Goal: Task Accomplishment & Management: Complete application form

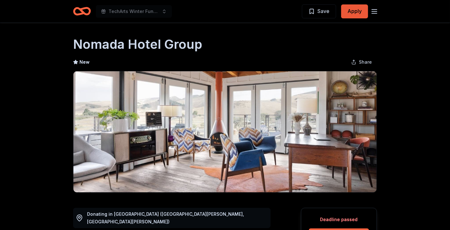
click at [346, 11] on button "Apply" at bounding box center [354, 11] width 27 height 14
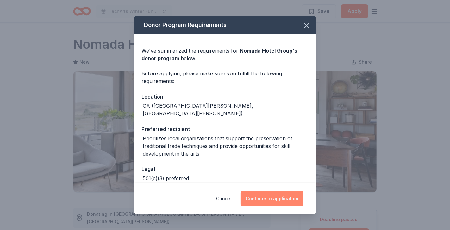
click at [269, 201] on button "Continue to application" at bounding box center [272, 198] width 63 height 15
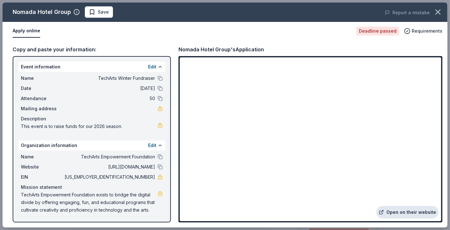
click at [392, 211] on link "Open on their website" at bounding box center [408, 212] width 62 height 13
click at [435, 13] on icon "button" at bounding box center [438, 12] width 9 height 9
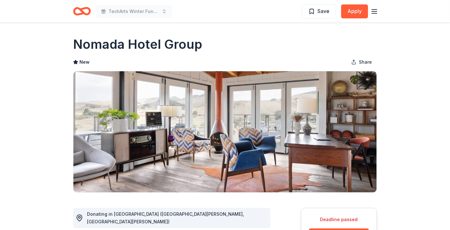
click at [79, 8] on icon "Home" at bounding box center [82, 11] width 18 height 15
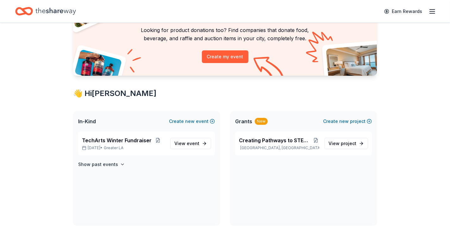
scroll to position [56, 0]
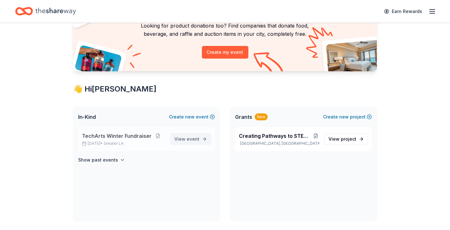
click at [193, 140] on span "event" at bounding box center [193, 138] width 13 height 5
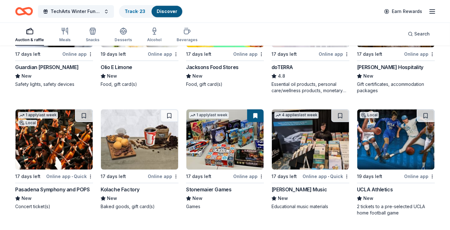
scroll to position [1478, 0]
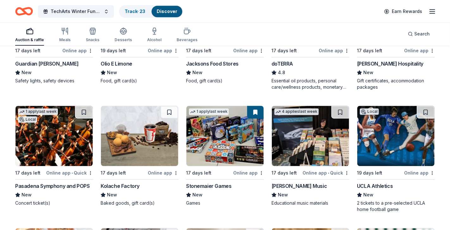
click at [204, 125] on img at bounding box center [225, 136] width 77 height 60
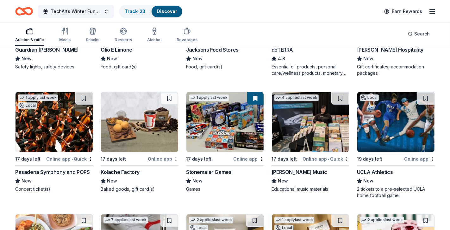
scroll to position [1493, 0]
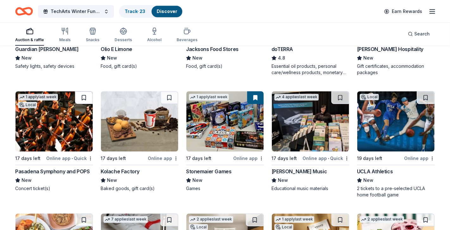
click at [86, 91] on button at bounding box center [84, 97] width 18 height 13
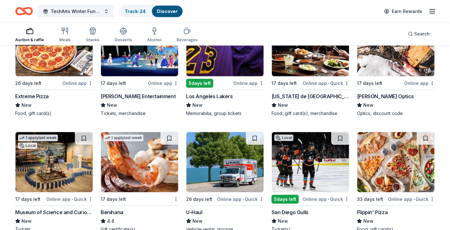
scroll to position [2419, 0]
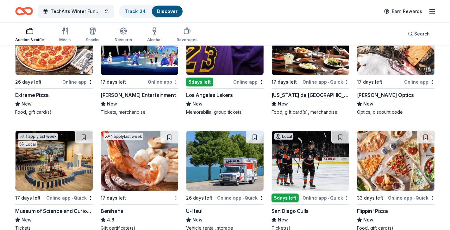
click at [232, 157] on img at bounding box center [225, 161] width 77 height 60
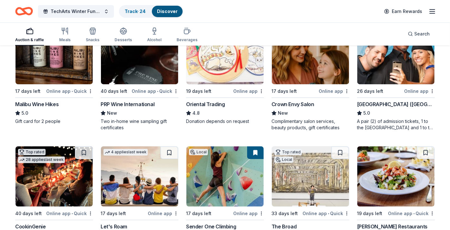
scroll to position [0, 0]
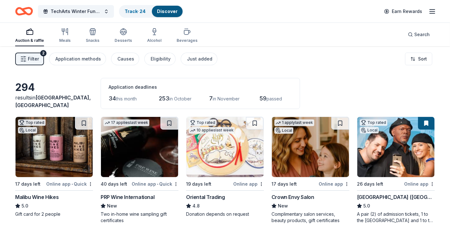
click at [68, 159] on img at bounding box center [54, 147] width 77 height 60
click at [143, 149] on img at bounding box center [139, 147] width 77 height 60
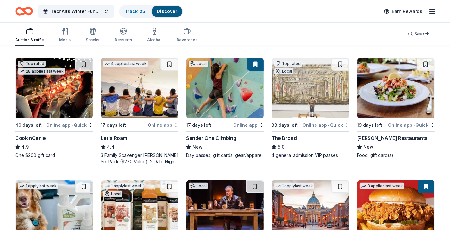
scroll to position [184, 0]
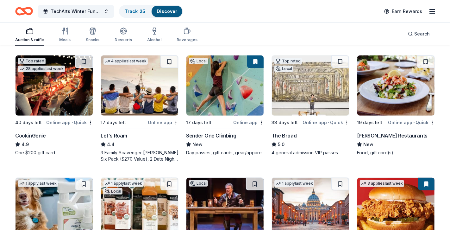
click at [52, 99] on img at bounding box center [54, 85] width 77 height 60
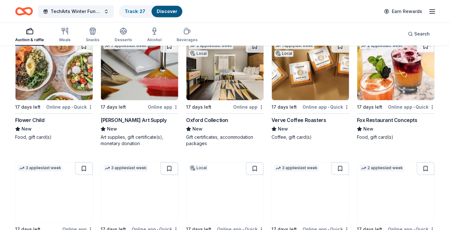
scroll to position [1668, 0]
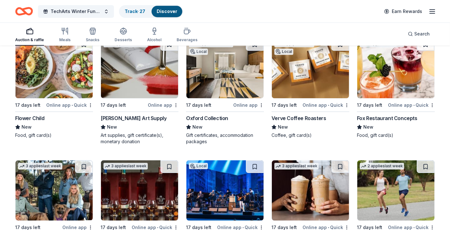
click at [391, 77] on img at bounding box center [396, 68] width 77 height 60
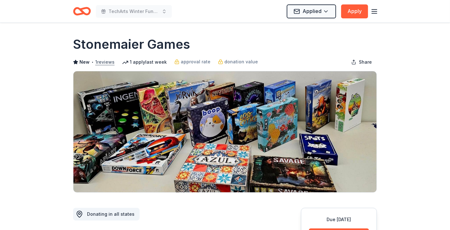
click at [98, 62] on button "1 reviews" at bounding box center [104, 62] width 19 height 8
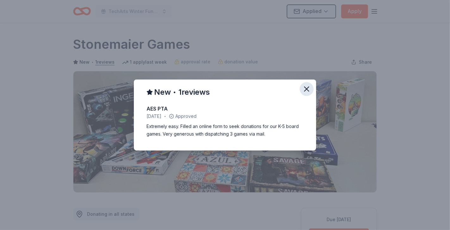
click at [310, 86] on icon "button" at bounding box center [306, 89] width 9 height 9
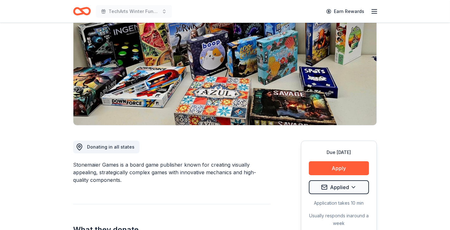
scroll to position [68, 0]
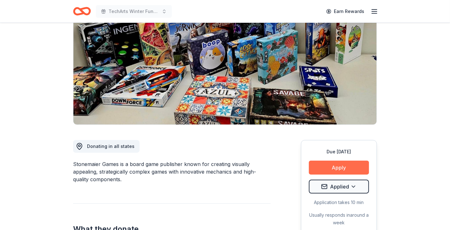
click at [316, 171] on button "Apply" at bounding box center [339, 168] width 60 height 14
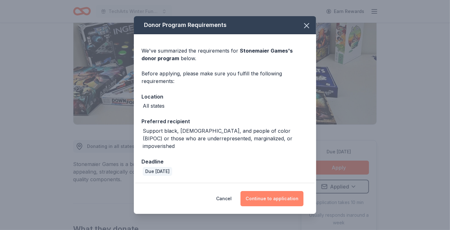
click at [270, 191] on button "Continue to application" at bounding box center [272, 198] width 63 height 15
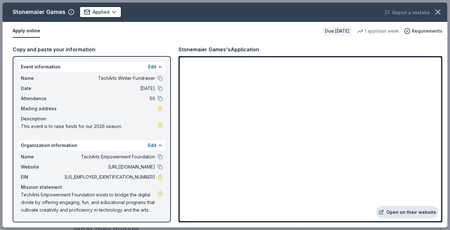
click at [399, 209] on link "Open on their website" at bounding box center [408, 212] width 62 height 13
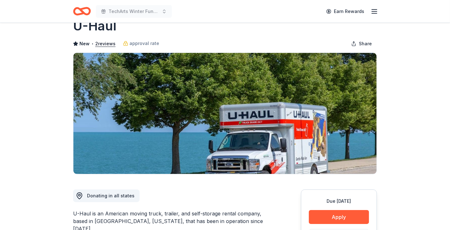
scroll to position [21, 0]
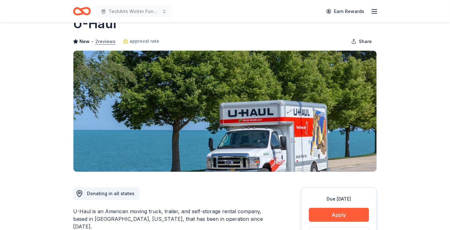
click at [106, 41] on button "2 reviews" at bounding box center [105, 42] width 20 height 8
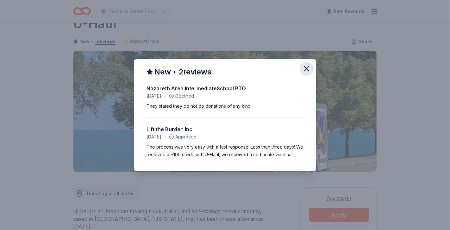
click at [307, 68] on icon "button" at bounding box center [307, 69] width 4 height 4
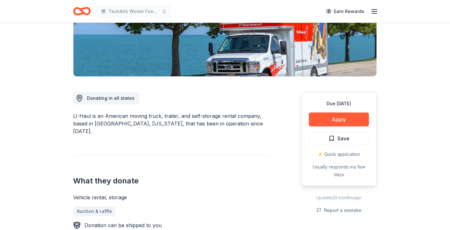
scroll to position [124, 0]
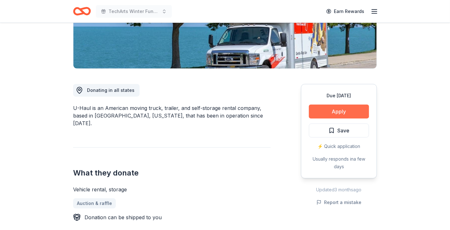
click at [323, 114] on button "Apply" at bounding box center [339, 112] width 60 height 14
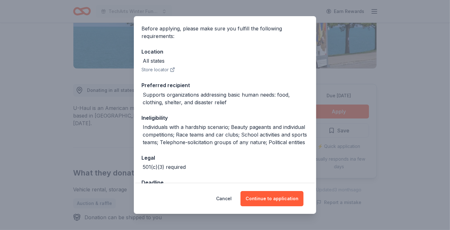
scroll to position [58, 0]
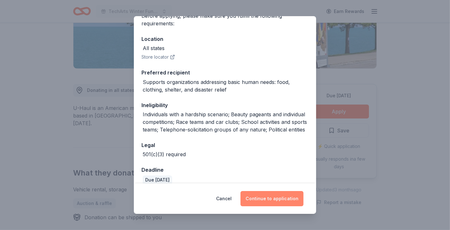
click at [270, 196] on button "Continue to application" at bounding box center [272, 198] width 63 height 15
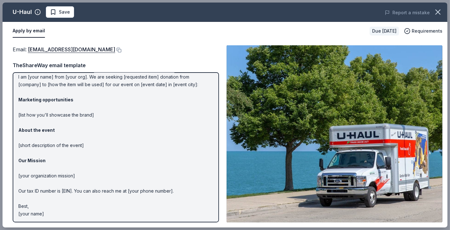
scroll to position [0, 0]
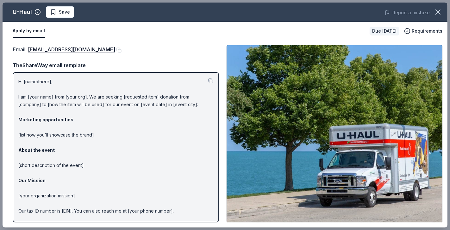
drag, startPoint x: 16, startPoint y: 81, endPoint x: 73, endPoint y: 124, distance: 70.7
click at [73, 124] on div "Hi [name/there], I am [your name] from [your org]. We are seeking [requested it…" at bounding box center [116, 147] width 207 height 150
click at [210, 79] on button at bounding box center [210, 80] width 5 height 5
click at [115, 48] on button at bounding box center [118, 50] width 6 height 5
click at [54, 12] on span "Save" at bounding box center [60, 12] width 20 height 8
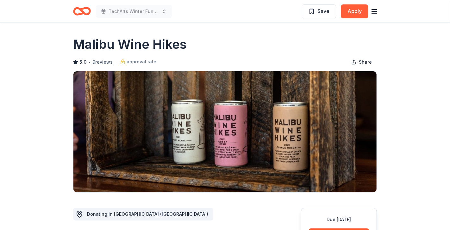
click at [97, 65] on button "9 reviews" at bounding box center [102, 62] width 20 height 8
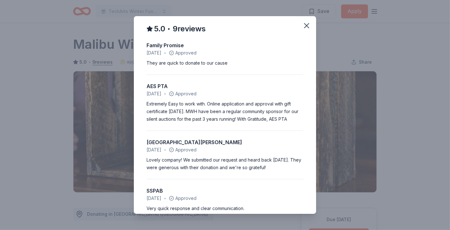
click at [362, 47] on div "5.0 • 9 reviews Family Promise July 2024 • Approved They are quick to donate to…" at bounding box center [225, 115] width 450 height 230
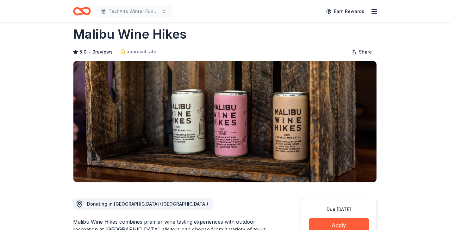
scroll to position [13, 0]
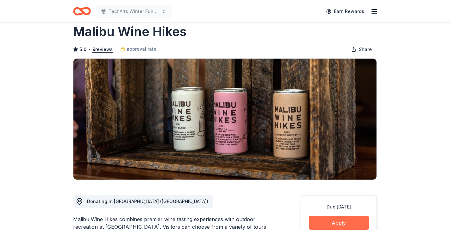
click at [338, 218] on button "Apply" at bounding box center [339, 223] width 60 height 14
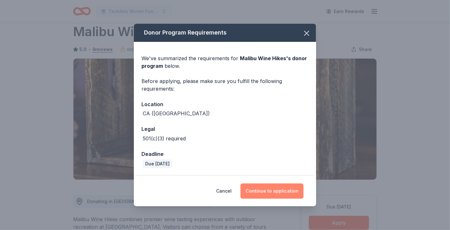
click at [280, 189] on button "Continue to application" at bounding box center [272, 190] width 63 height 15
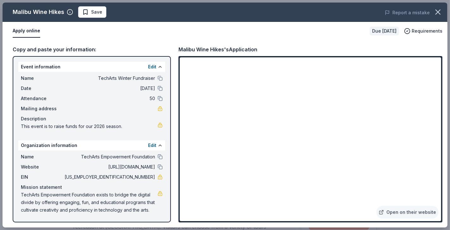
click at [143, 176] on span "[US_EMPLOYER_IDENTIFICATION_NUMBER]" at bounding box center [109, 177] width 92 height 8
click at [82, 12] on span "Save" at bounding box center [92, 12] width 20 height 8
click at [441, 12] on icon "button" at bounding box center [438, 12] width 9 height 9
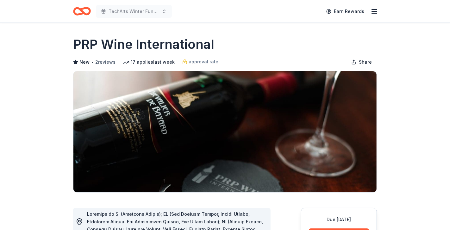
click at [106, 64] on button "2 reviews" at bounding box center [105, 62] width 20 height 8
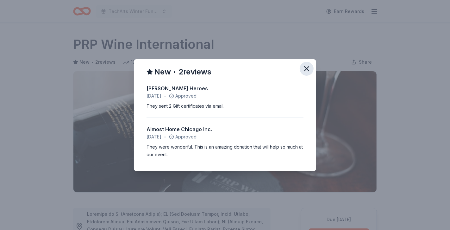
click at [307, 69] on icon "button" at bounding box center [307, 69] width 4 height 4
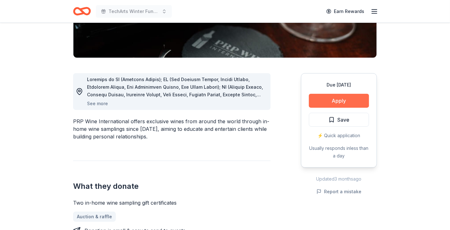
scroll to position [141, 0]
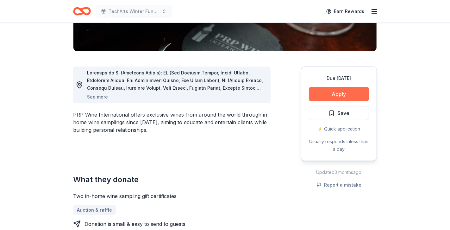
click at [327, 96] on button "Apply" at bounding box center [339, 94] width 60 height 14
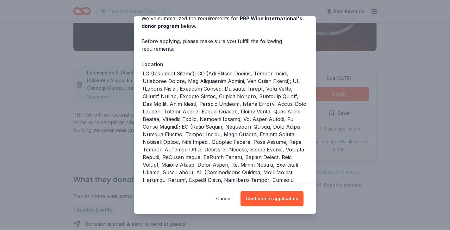
scroll to position [33, 0]
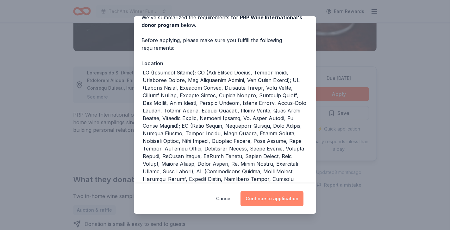
click at [280, 201] on button "Continue to application" at bounding box center [272, 198] width 63 height 15
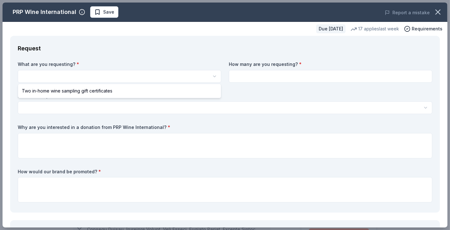
select select "Two in-home wine sampling gift certificates"
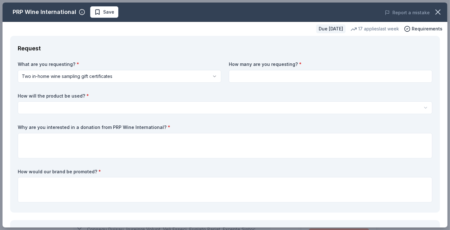
click at [246, 71] on input at bounding box center [331, 76] width 204 height 13
type input "2"
click at [221, 108] on html "TechArts Winter Fundraiser Save Apply Due in 40 days Share PRP Wine Internation…" at bounding box center [225, 115] width 450 height 230
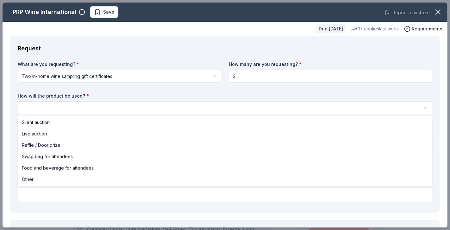
select select "silentAuction"
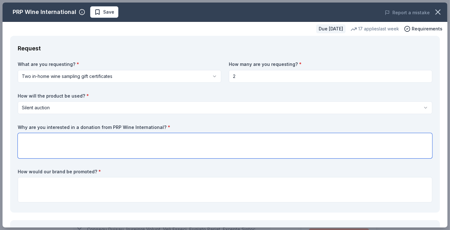
click at [207, 145] on textarea at bounding box center [225, 145] width 415 height 25
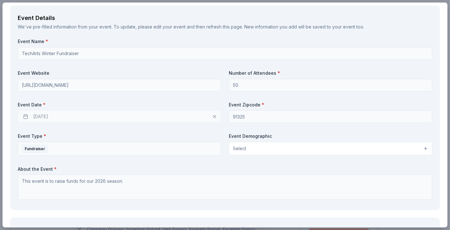
scroll to position [217, 0]
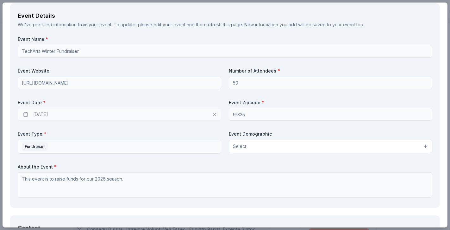
click at [251, 144] on button "Select" at bounding box center [331, 146] width 204 height 13
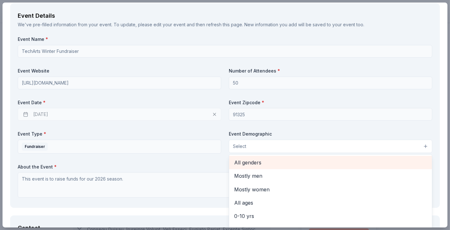
click at [250, 162] on span "All genders" at bounding box center [330, 162] width 193 height 8
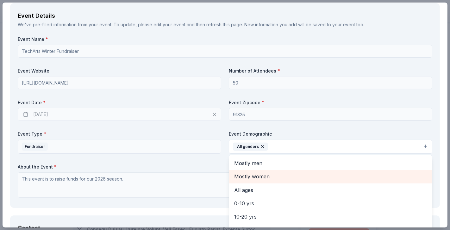
click at [251, 172] on span "Mostly women" at bounding box center [330, 176] width 193 height 8
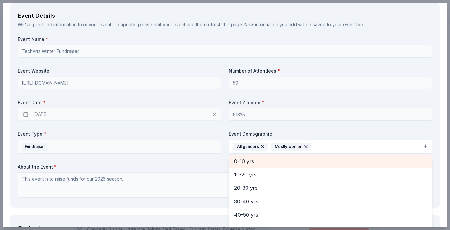
scroll to position [31, 0]
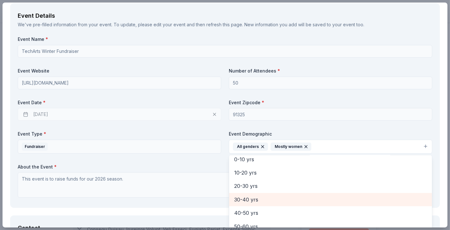
click at [250, 195] on span "30-40 yrs" at bounding box center [330, 199] width 193 height 8
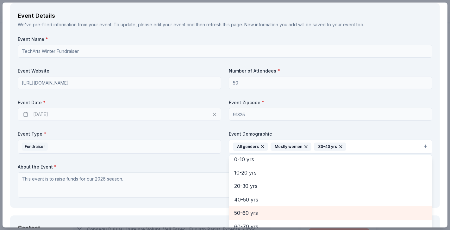
click at [250, 207] on div "50-60 yrs" at bounding box center [330, 212] width 203 height 13
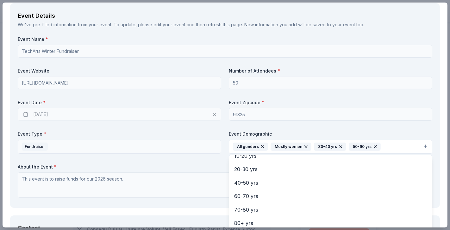
click at [171, 199] on div "Event Name * TechArts Winter Fundraiser Event Website https://www.techartsfound…" at bounding box center [225, 118] width 415 height 164
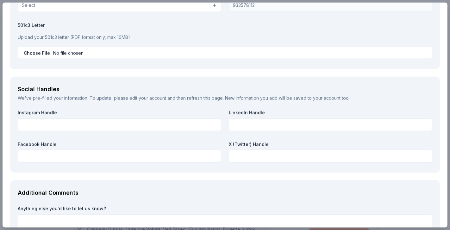
scroll to position [657, 0]
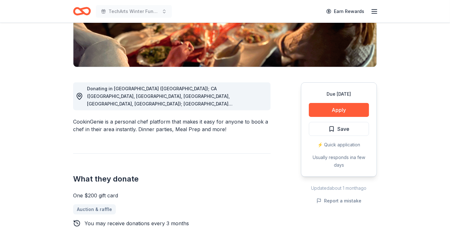
scroll to position [126, 0]
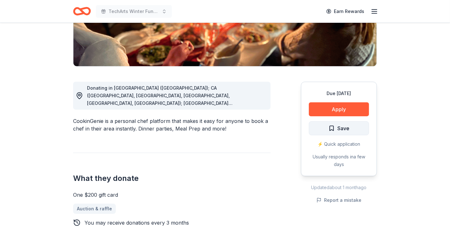
click at [332, 127] on span "Save" at bounding box center [339, 128] width 21 height 8
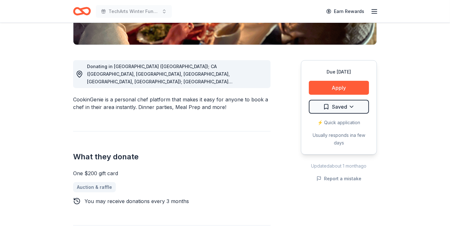
scroll to position [150, 0]
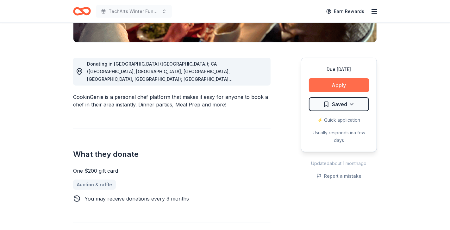
click at [315, 83] on button "Apply" at bounding box center [339, 85] width 60 height 14
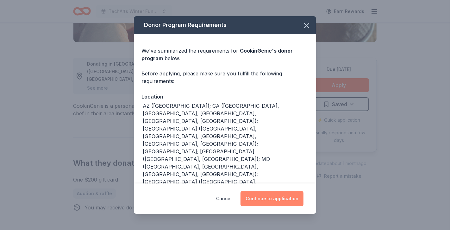
click at [284, 200] on button "Continue to application" at bounding box center [272, 198] width 63 height 15
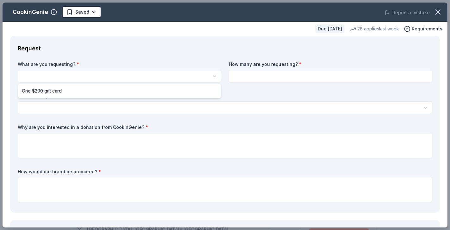
scroll to position [0, 0]
select select "One $200 gift card"
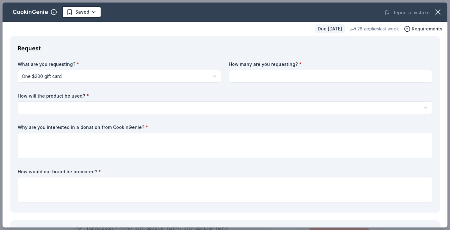
click at [242, 74] on input at bounding box center [331, 76] width 204 height 13
type input "1"
click at [213, 110] on html "TechArts Winter Fundraiser Saved Apply Due [DATE] Share CookinGenie 4.9 • 8 rev…" at bounding box center [225, 115] width 450 height 230
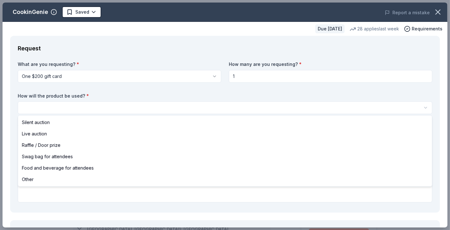
select select "silentAuction"
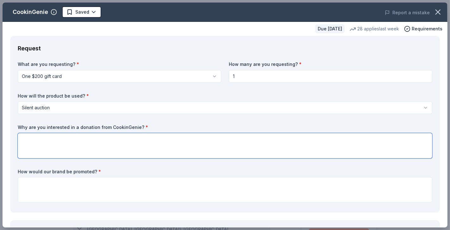
click at [206, 143] on textarea at bounding box center [225, 145] width 415 height 25
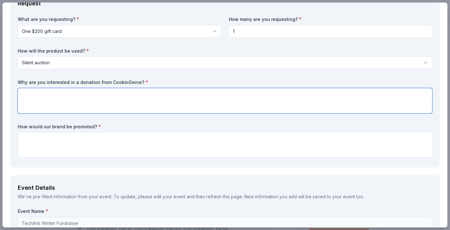
scroll to position [22, 0]
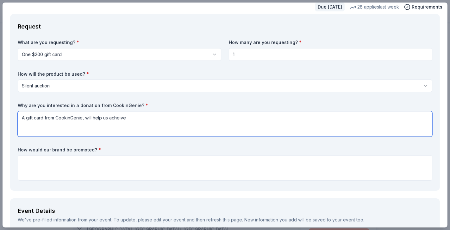
type textarea "A gift card from CookinGenie, will help us acheive"
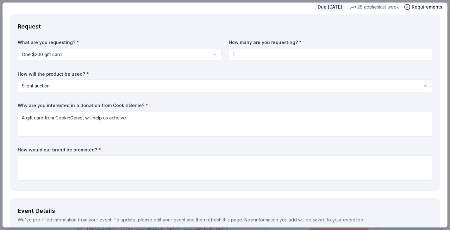
click at [112, 104] on label "Why are you interested in a donation from CookinGenie? *" at bounding box center [225, 105] width 415 height 6
drag, startPoint x: 135, startPoint y: 105, endPoint x: 83, endPoint y: 103, distance: 52.0
click at [82, 103] on label "Why are you interested in a donation from CookinGenie? *" at bounding box center [225, 105] width 415 height 6
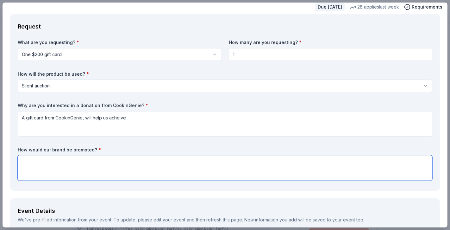
click at [65, 160] on textarea at bounding box center [225, 167] width 415 height 25
click at [183, 161] on textarea "why are you interested in a donation from CookinGenie? and How would our [PERSO…" at bounding box center [225, 167] width 415 height 25
type textarea "why are you interested in a donation from CookinGenie? and How would our brand …"
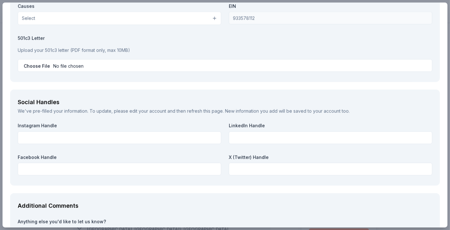
scroll to position [643, 0]
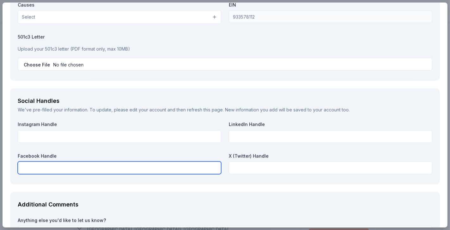
click at [160, 170] on input "text" at bounding box center [120, 168] width 204 height 13
paste input "[URL][DOMAIN_NAME]"
type input "[URL][DOMAIN_NAME]"
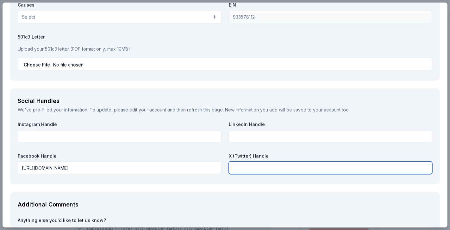
click at [268, 165] on input "text" at bounding box center [331, 168] width 204 height 13
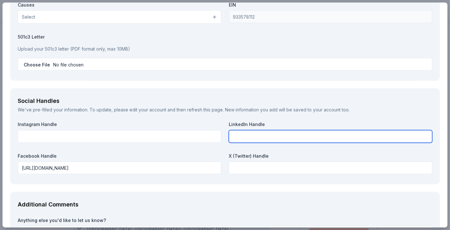
click at [248, 135] on input "text" at bounding box center [331, 136] width 204 height 13
paste input "[URL][DOMAIN_NAME]"
type input "[URL][DOMAIN_NAME]"
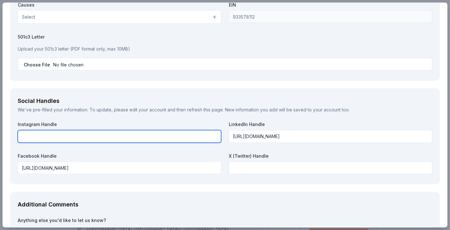
click at [188, 136] on input "text" at bounding box center [120, 136] width 204 height 13
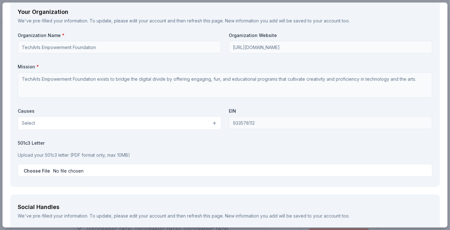
scroll to position [525, 0]
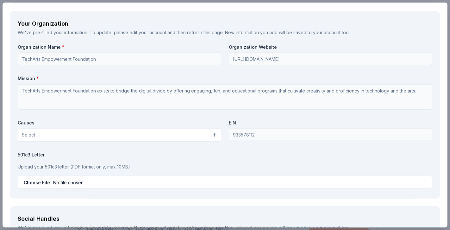
click at [214, 137] on button "Select" at bounding box center [120, 134] width 204 height 13
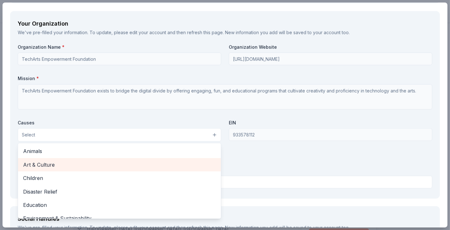
scroll to position [8, 0]
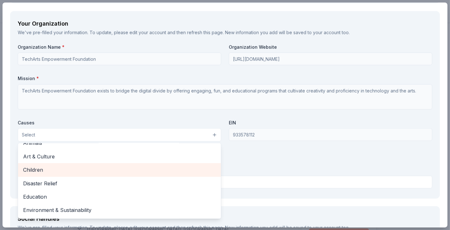
click at [170, 168] on span "Children" at bounding box center [119, 170] width 193 height 8
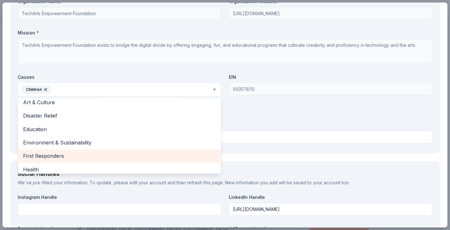
scroll to position [0, 0]
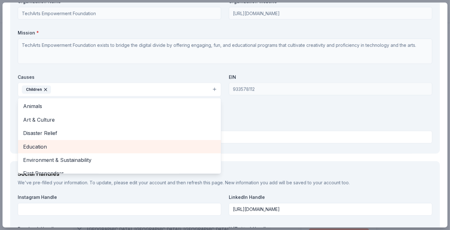
click at [164, 143] on span "Education" at bounding box center [119, 147] width 193 height 8
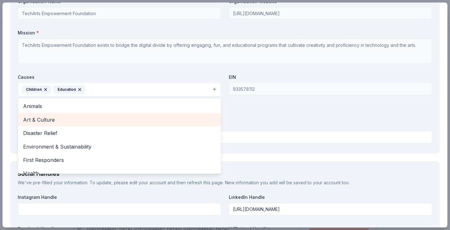
click at [164, 116] on span "Art & Culture" at bounding box center [119, 120] width 193 height 8
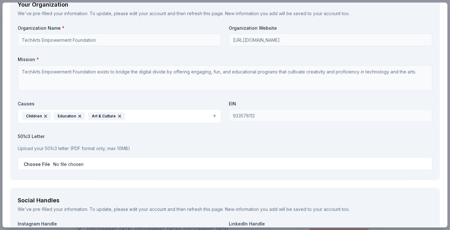
click at [117, 142] on div "Upload your 501c3 letter (PDF format only, max 10MB)" at bounding box center [225, 148] width 415 height 13
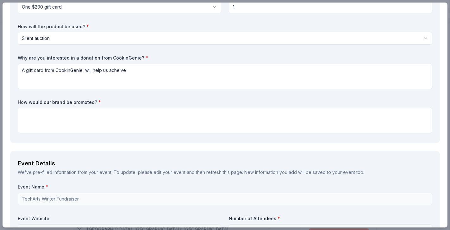
scroll to position [46, 0]
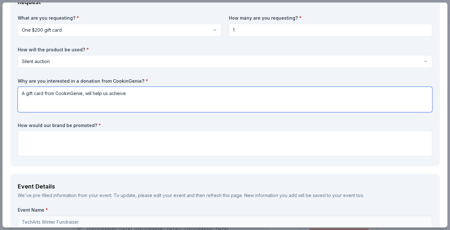
click at [114, 93] on textarea "A gift card from CookinGenie, will help us acheive" at bounding box center [225, 99] width 415 height 25
paste textarea "TechArts Empowerment Foundation is hosting its Grand Opening & Fundraiser Celeb…"
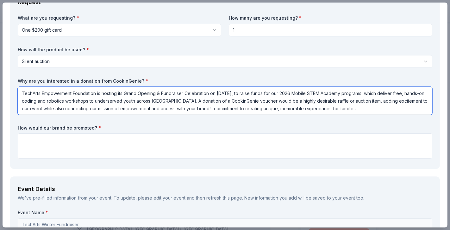
scroll to position [0, 0]
type textarea "TechArts Empowerment Foundation is hosting its Grand Opening & Fundraiser Celeb…"
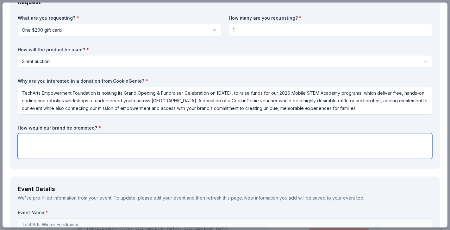
click at [102, 143] on textarea at bounding box center [225, 145] width 415 height 25
paste textarea "CookinGenie would be recognized in our event program, signage, and raffle/aucti…"
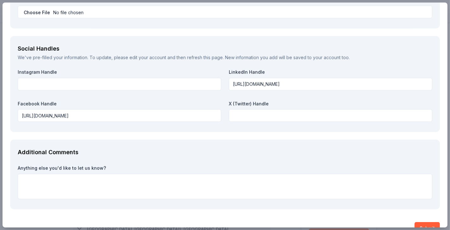
scroll to position [714, 0]
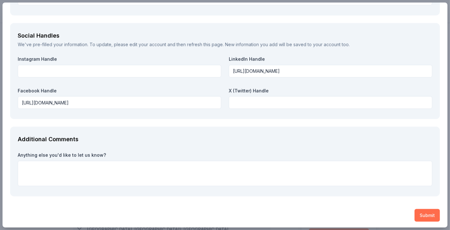
type textarea "CookinGenie would be recognized in our event program, signage, and raffle/aucti…"
click at [428, 213] on button "Submit" at bounding box center [427, 215] width 25 height 13
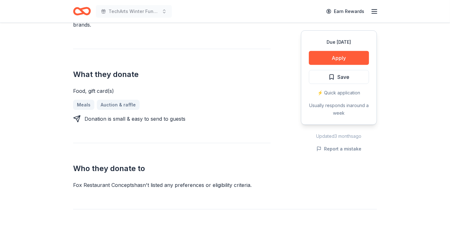
scroll to position [236, 0]
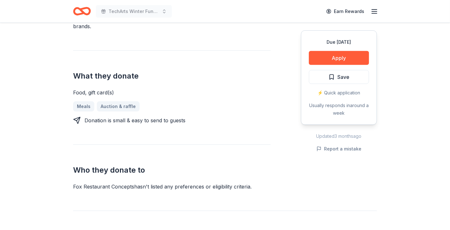
drag, startPoint x: 74, startPoint y: 163, endPoint x: 110, endPoint y: 165, distance: 35.8
click at [110, 183] on div "Fox Restaurant Concepts hasn ' t listed any preferences or eligibility criteria." at bounding box center [172, 187] width 198 height 8
click at [338, 59] on button "Apply" at bounding box center [339, 58] width 60 height 14
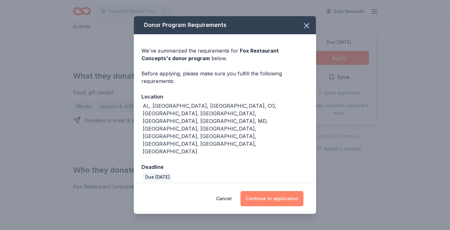
click at [294, 191] on button "Continue to application" at bounding box center [272, 198] width 63 height 15
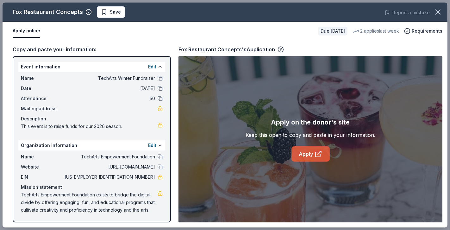
click at [297, 155] on link "Apply" at bounding box center [311, 153] width 38 height 15
